Goal: Check status: Check status

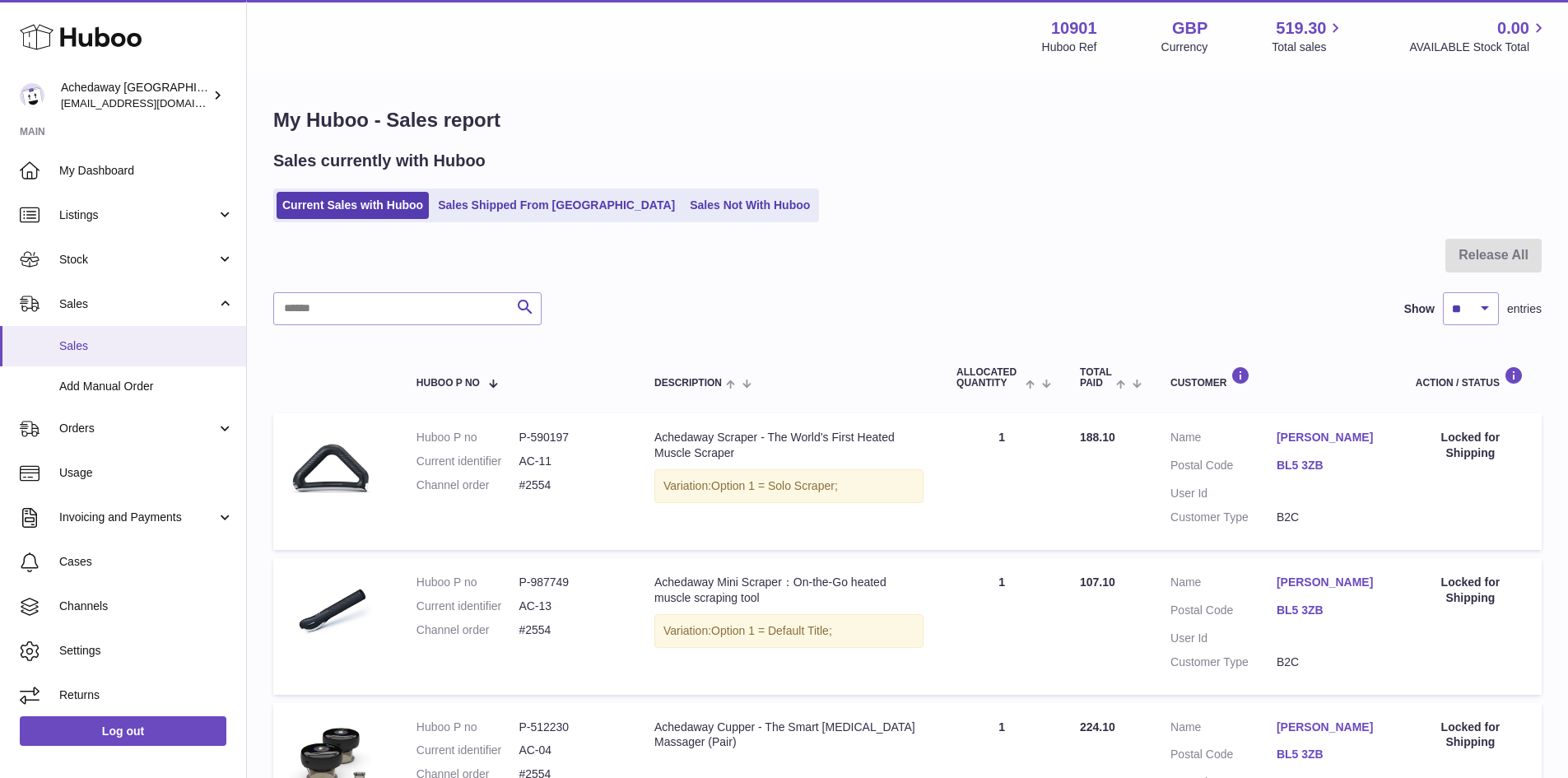
click at [134, 338] on span "Sales" at bounding box center [146, 346] width 174 height 16
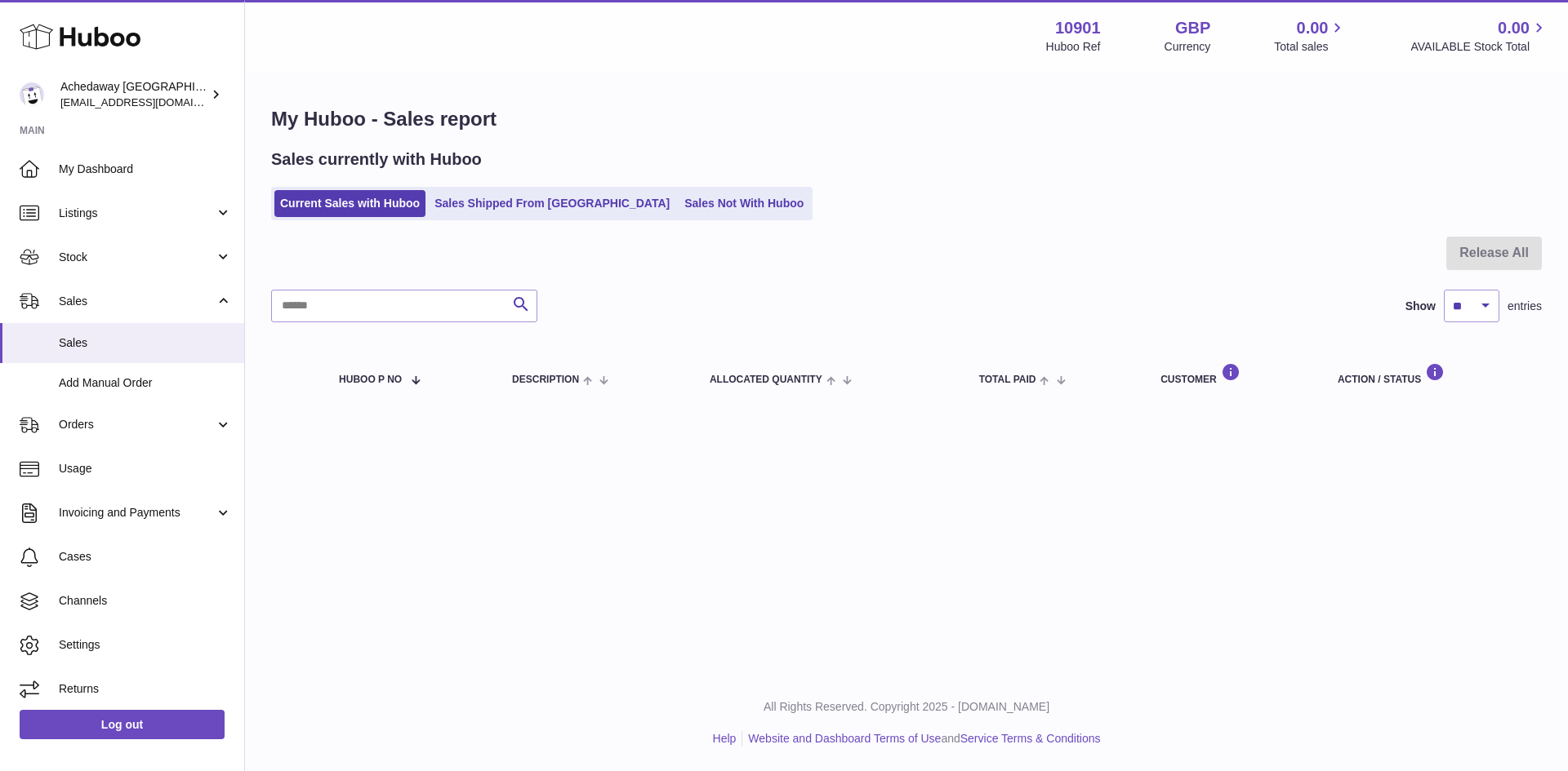
click at [522, 220] on ul "Current Sales with Huboo Sales Shipped From Huboo Sales Not With Huboo" at bounding box center [542, 204] width 542 height 34
click at [517, 216] on link "Sales Shipped From [GEOGRAPHIC_DATA]" at bounding box center [552, 204] width 247 height 27
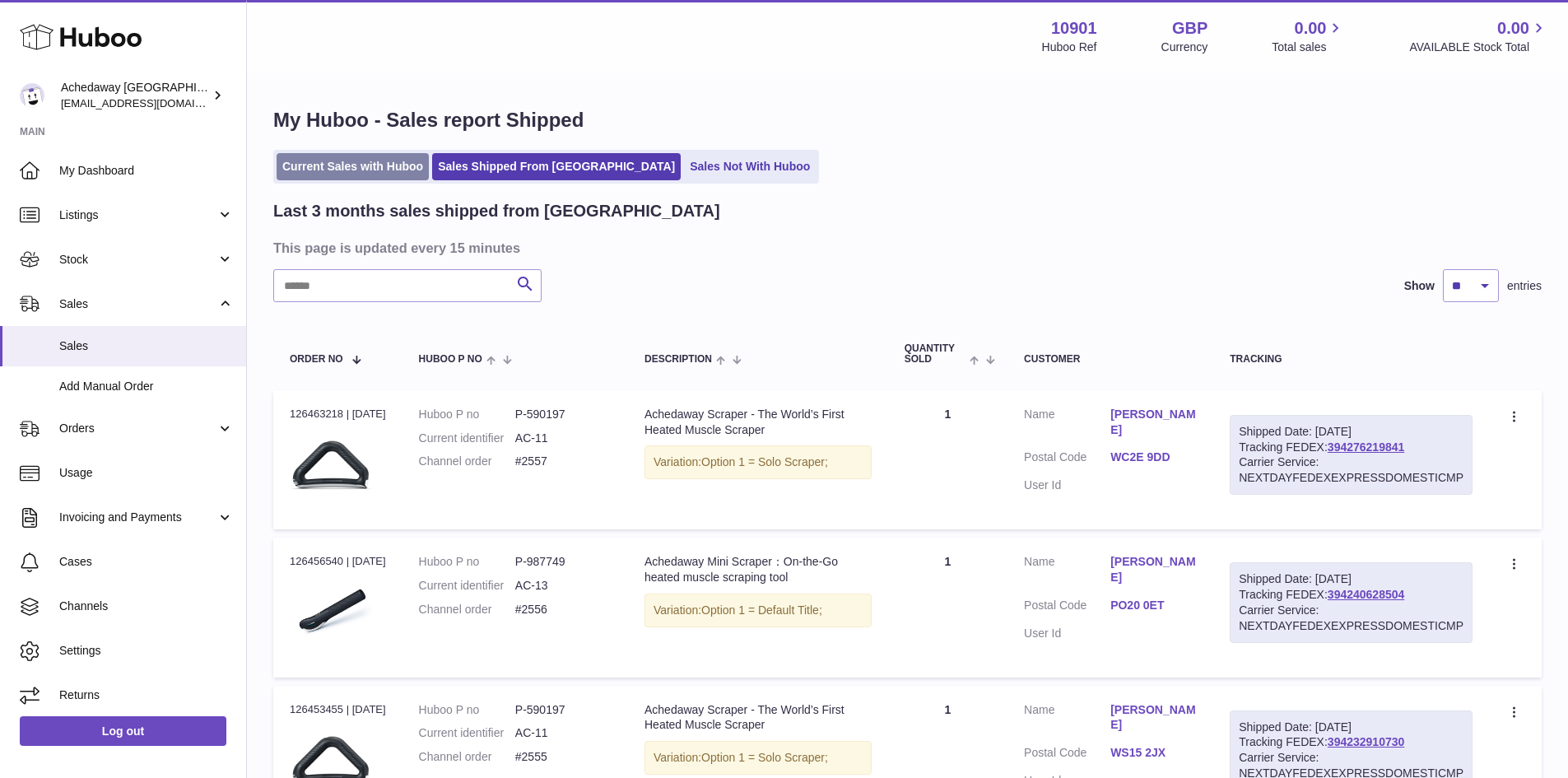
click at [373, 170] on link "Current Sales with Huboo" at bounding box center [352, 167] width 152 height 27
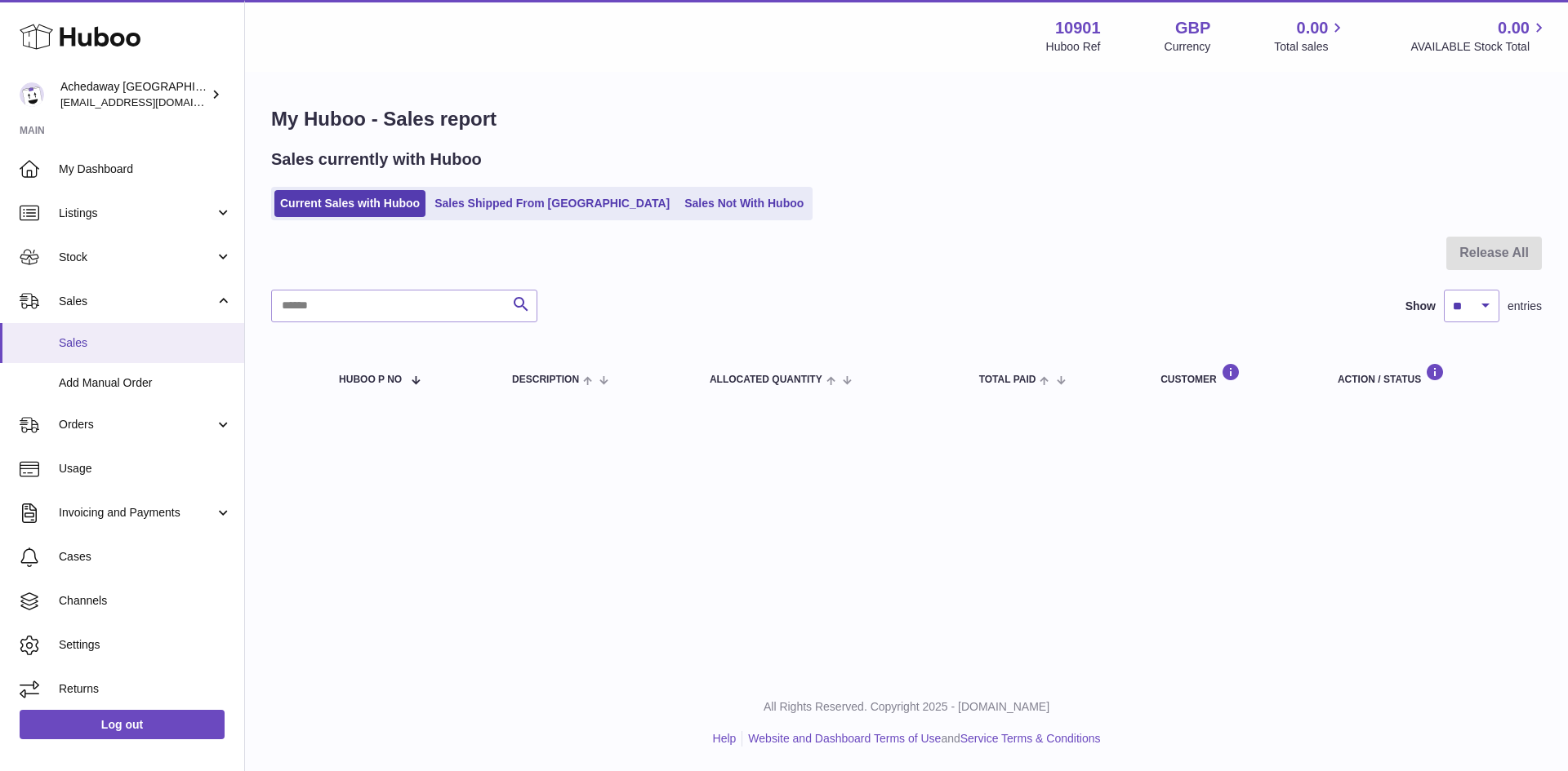
click at [141, 336] on span "Sales" at bounding box center [145, 343] width 173 height 16
click at [160, 351] on link "Sales" at bounding box center [122, 344] width 244 height 40
click at [177, 354] on link "Sales" at bounding box center [122, 344] width 244 height 40
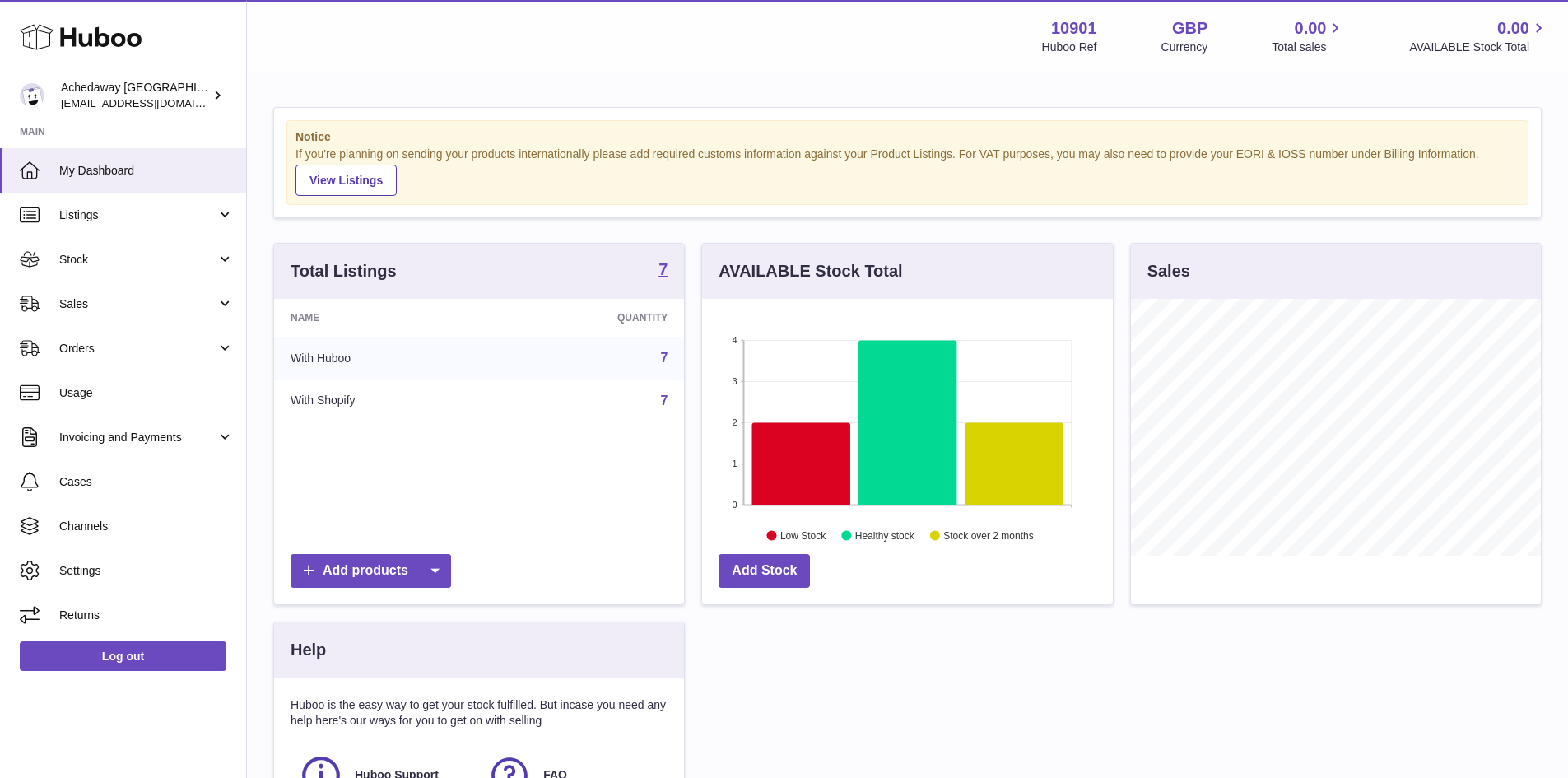
scroll to position [257, 411]
click at [135, 172] on span "My Dashboard" at bounding box center [146, 171] width 174 height 16
click at [155, 308] on span "Sales" at bounding box center [138, 304] width 157 height 16
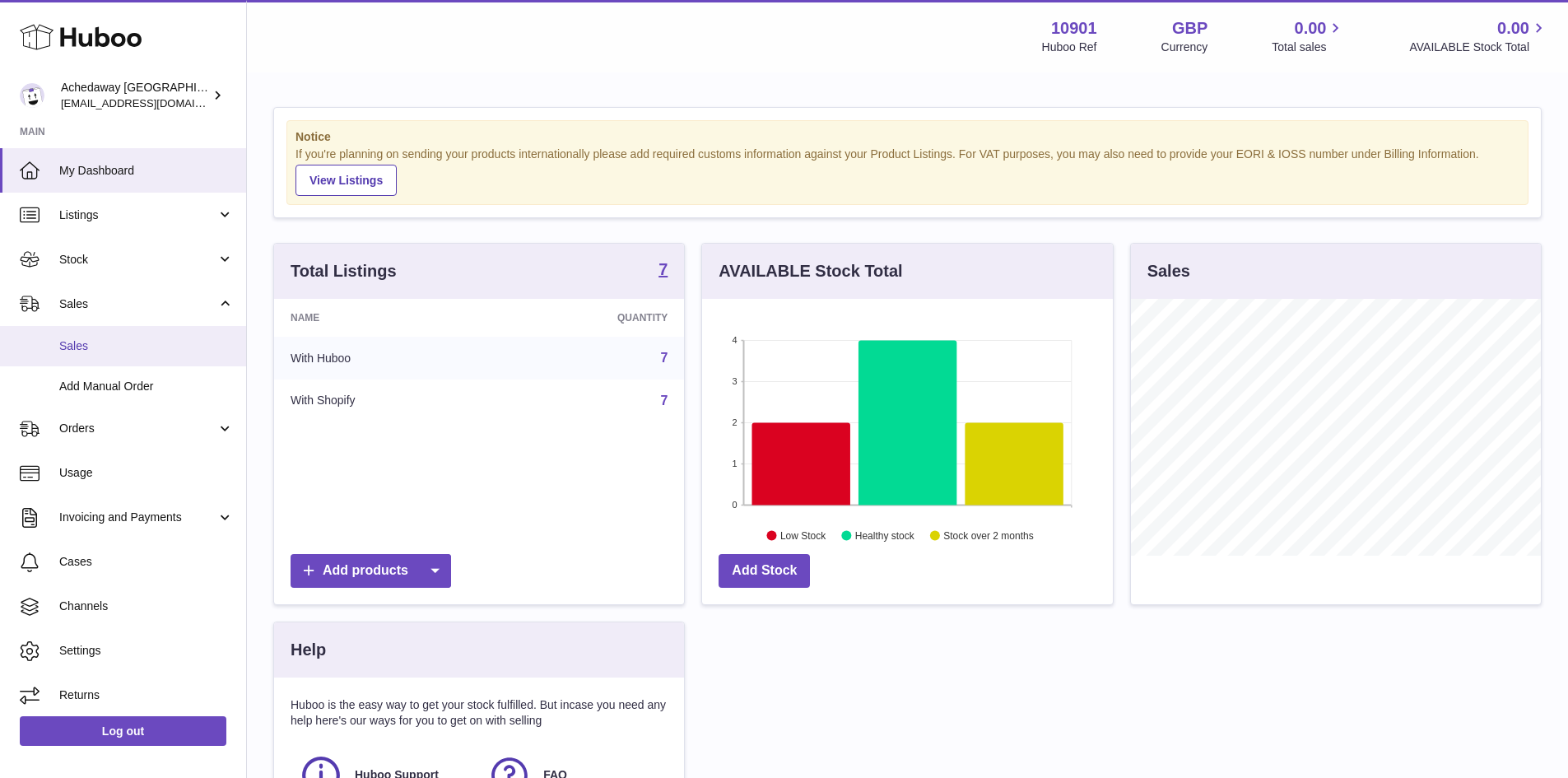
click at [173, 342] on span "Sales" at bounding box center [146, 346] width 174 height 16
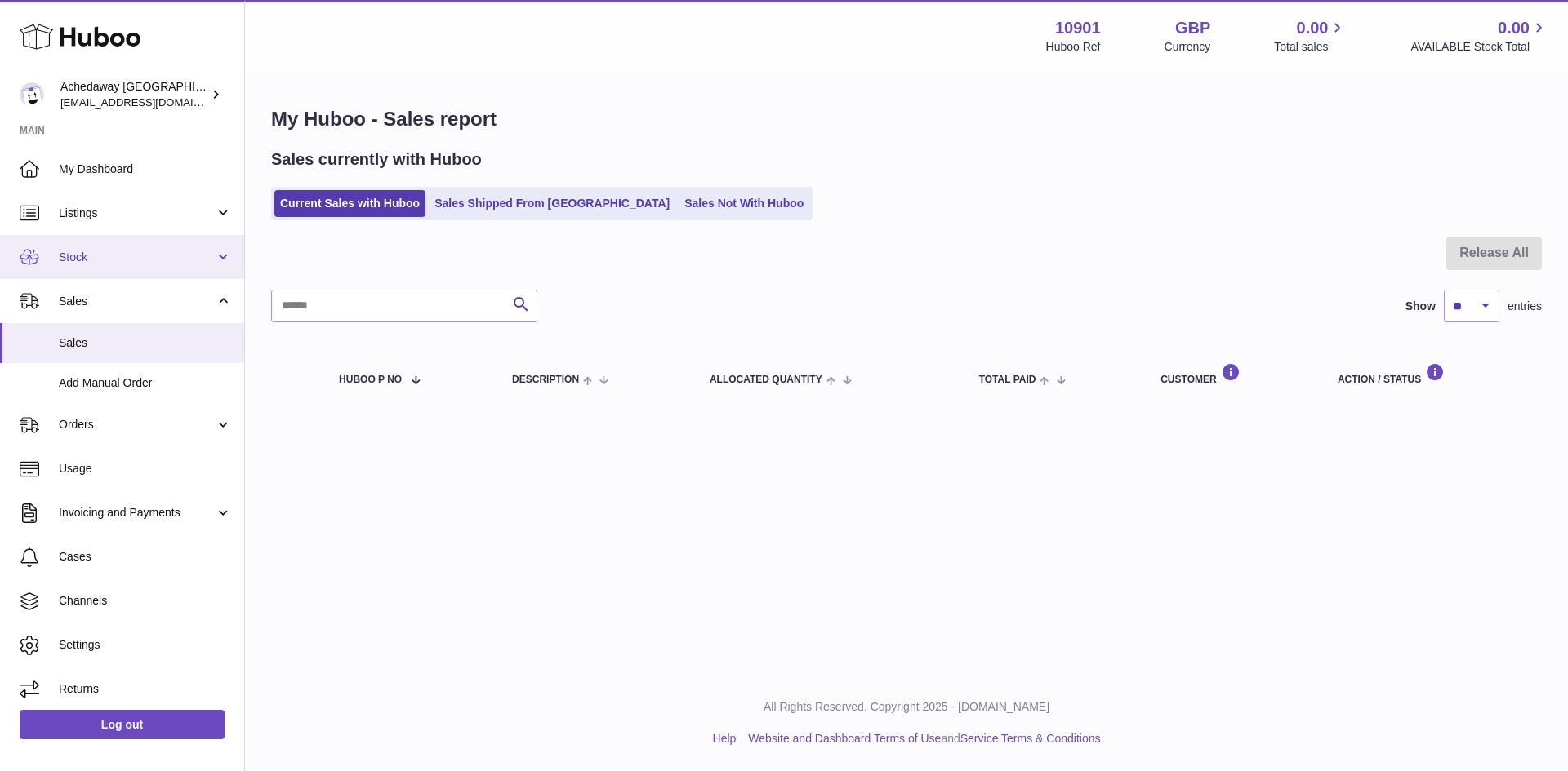
click at [205, 255] on span "Stock" at bounding box center [137, 257] width 156 height 16
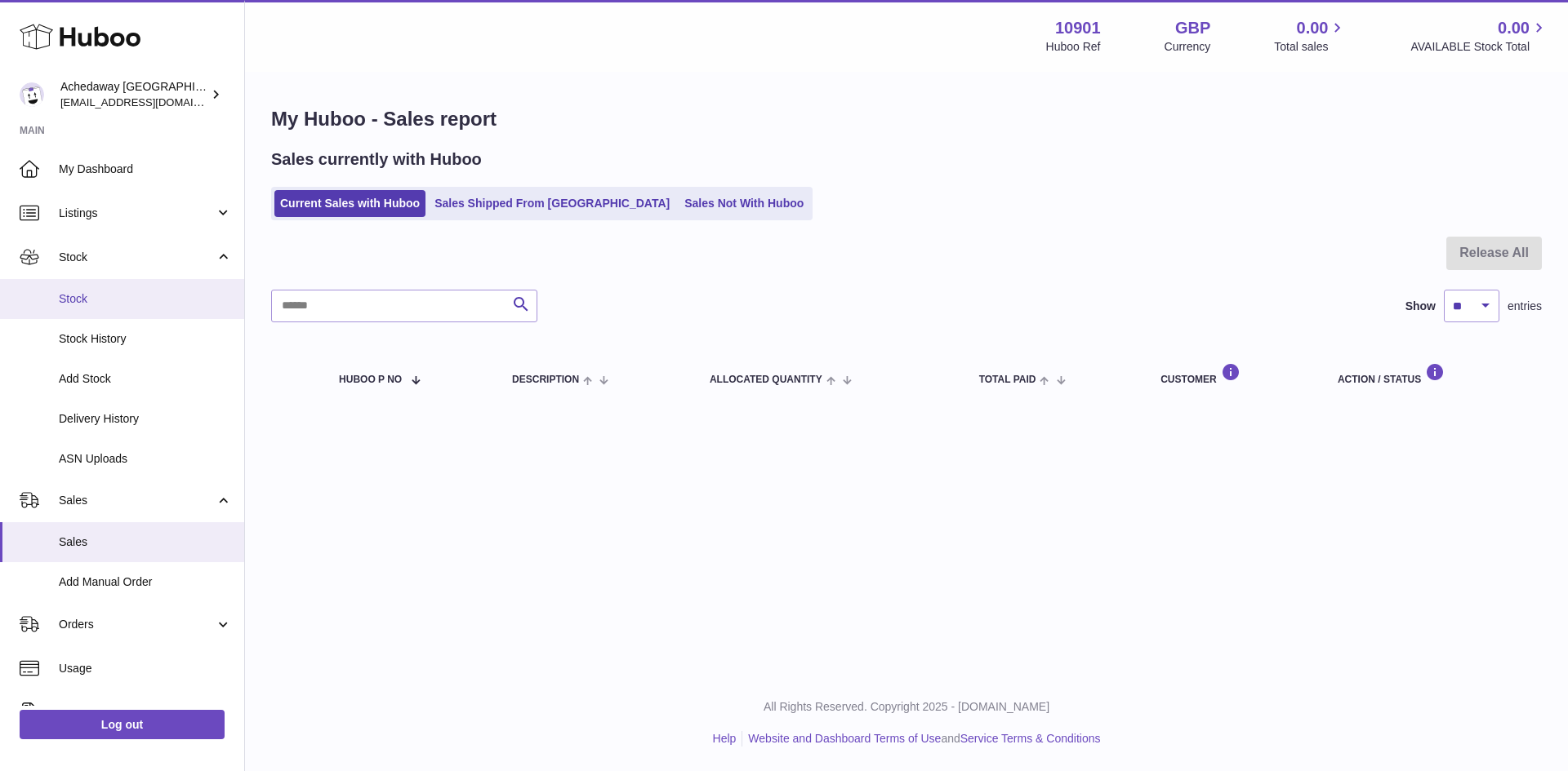
click at [194, 304] on span "Stock" at bounding box center [145, 299] width 173 height 16
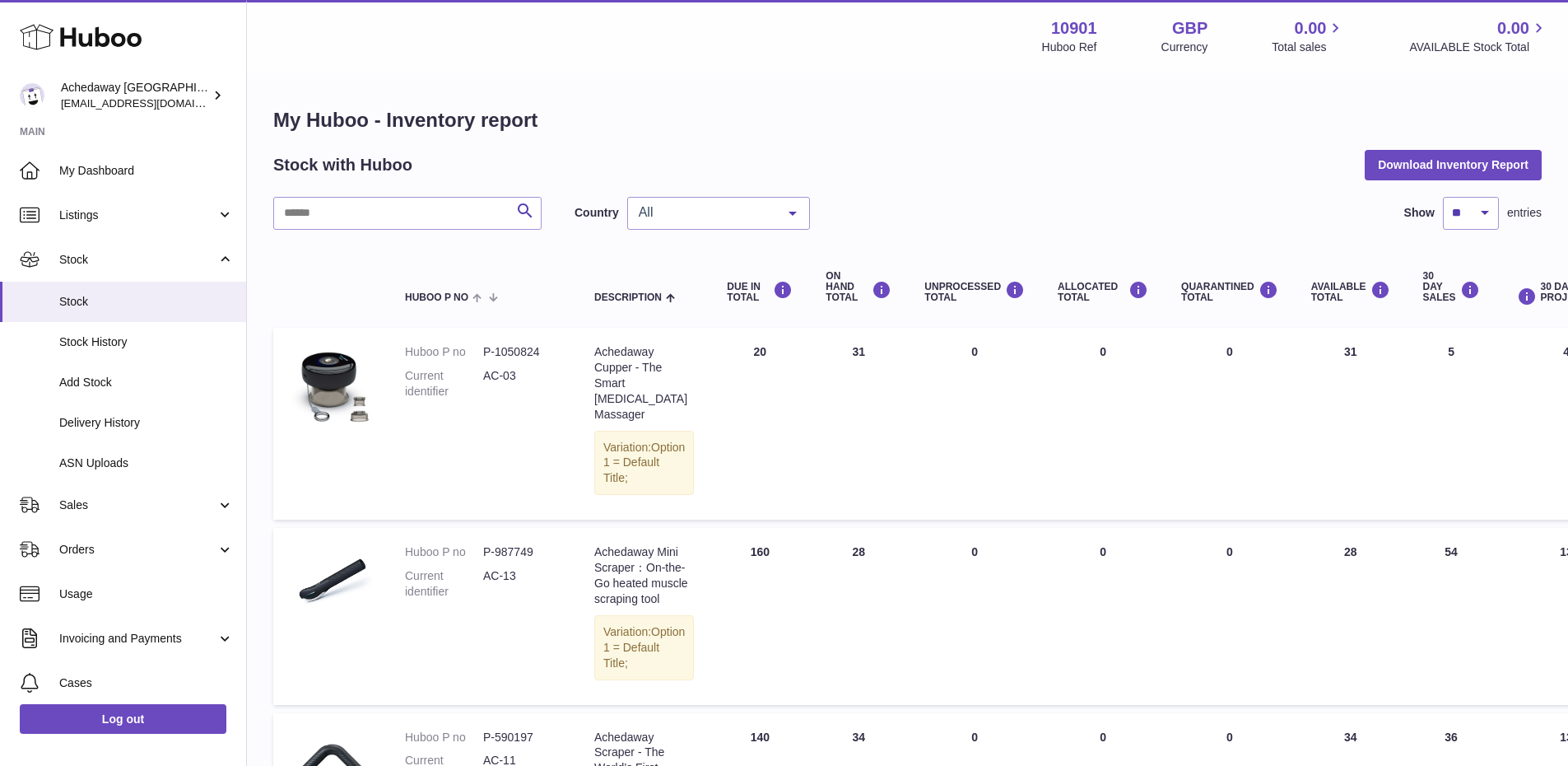
click at [664, 228] on div "All" at bounding box center [718, 213] width 183 height 33
click at [689, 272] on span "GB" at bounding box center [718, 279] width 181 height 33
drag, startPoint x: 658, startPoint y: 209, endPoint x: 666, endPoint y: 223, distance: 16.1
click at [658, 209] on span "GB" at bounding box center [706, 212] width 142 height 16
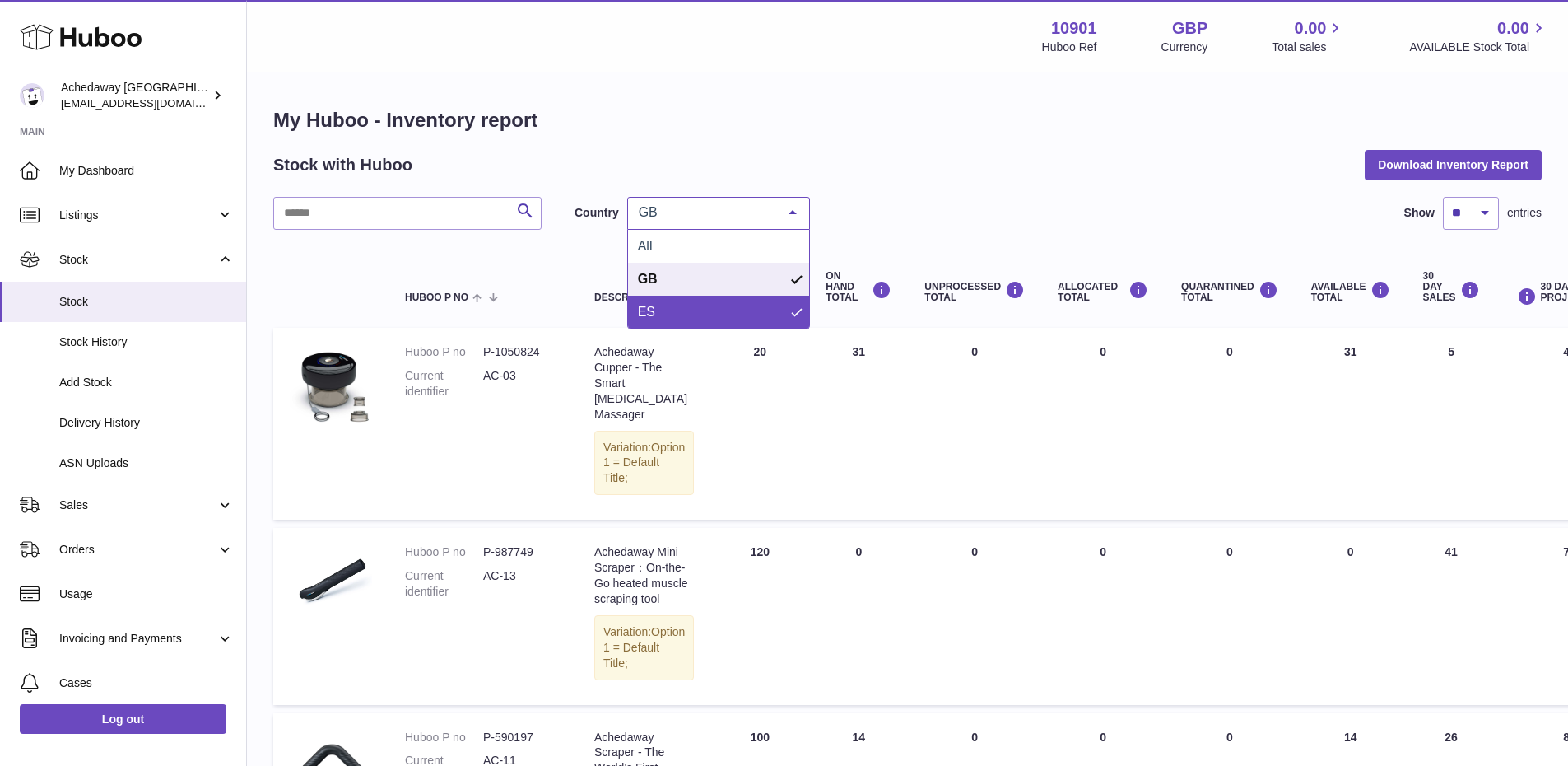
click at [681, 304] on span "ES" at bounding box center [718, 312] width 181 height 33
click at [659, 216] on span "ES" at bounding box center [706, 212] width 142 height 16
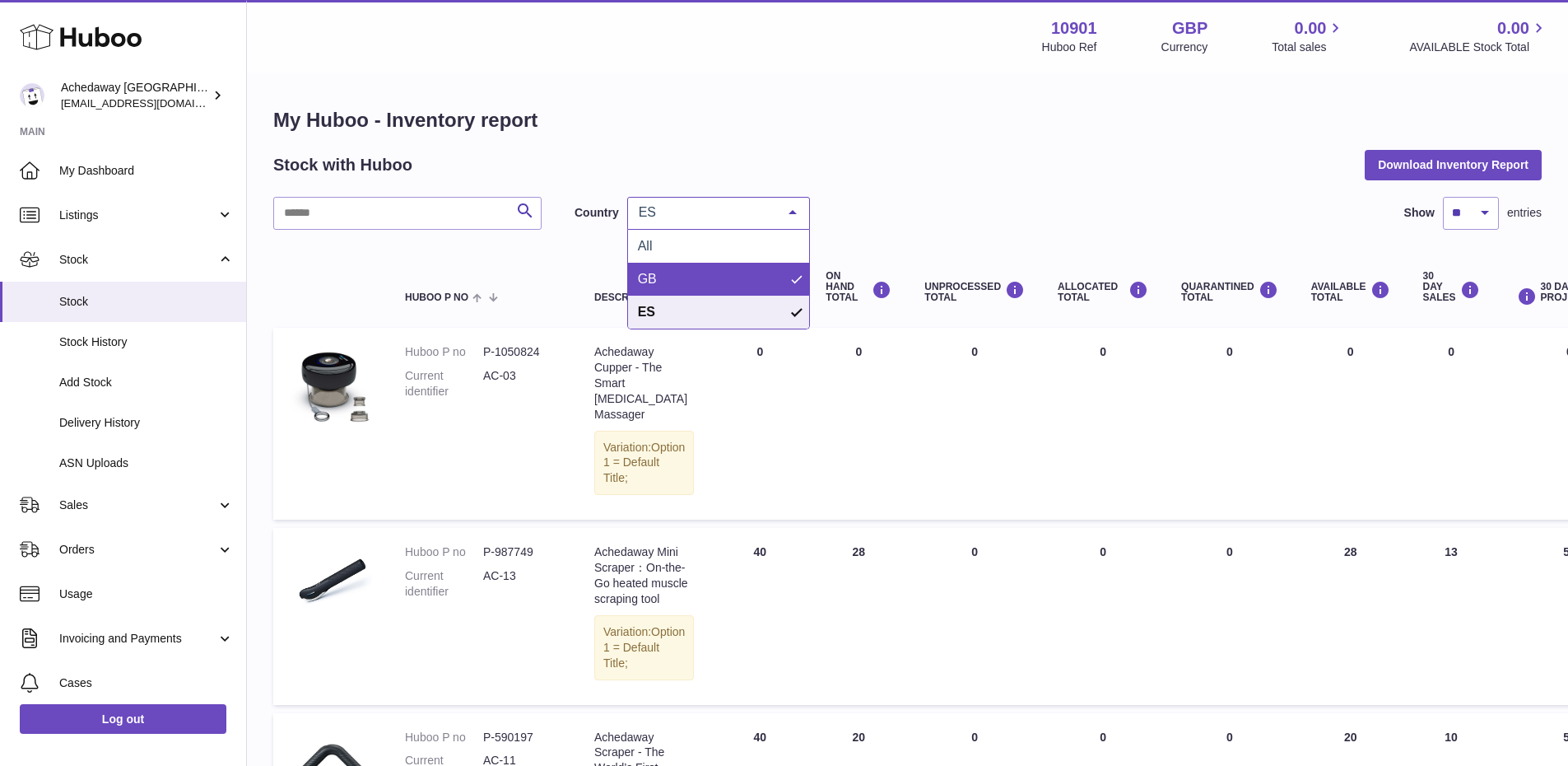
click at [679, 275] on span "GB" at bounding box center [718, 279] width 181 height 33
